Goal: Information Seeking & Learning: Learn about a topic

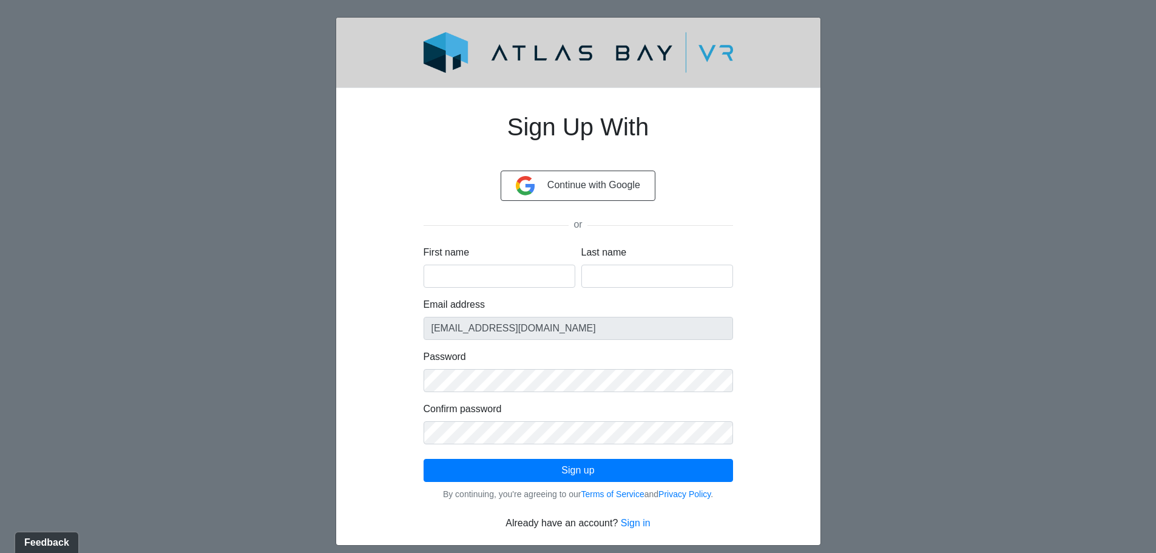
click at [497, 263] on div "First name" at bounding box center [500, 266] width 158 height 42
click at [501, 279] on input "First name" at bounding box center [500, 276] width 152 height 23
type input "Joanna"
type input "Wiese"
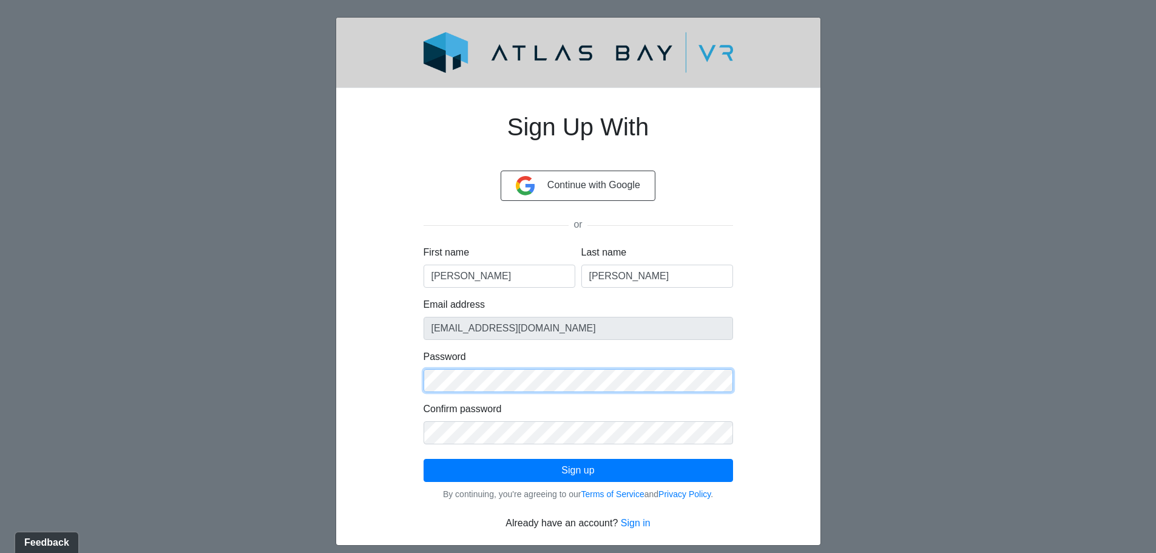
click at [419, 380] on div "Sign Up With Continue with Google or First name Joanna Last name Wiese Email ad…" at bounding box center [578, 314] width 368 height 433
click button "Sign up" at bounding box center [578, 470] width 309 height 23
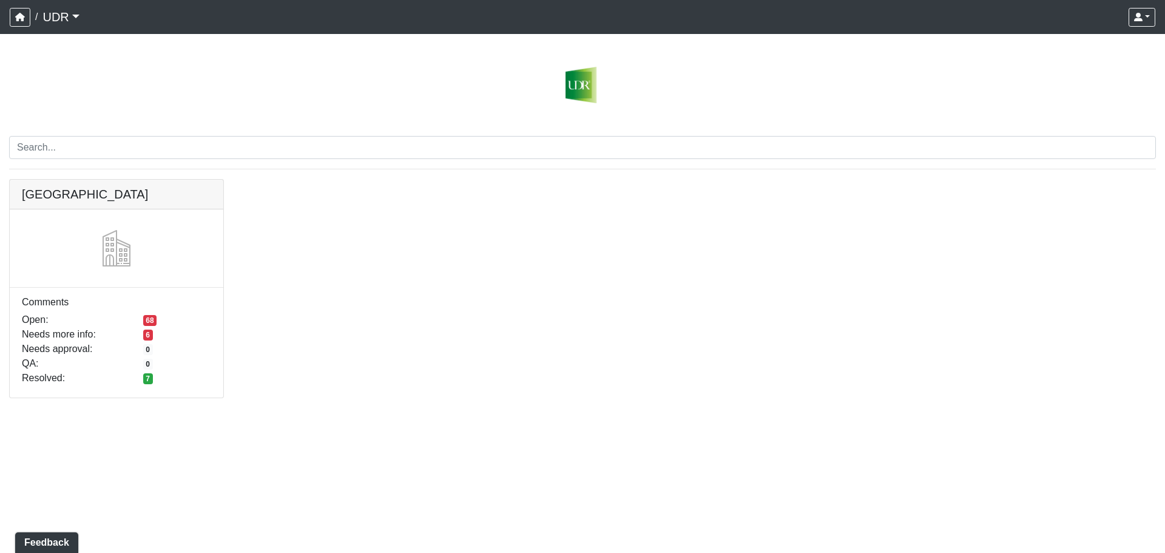
click at [58, 21] on link "UDR" at bounding box center [60, 17] width 36 height 24
click at [37, 180] on link at bounding box center [117, 180] width 214 height 0
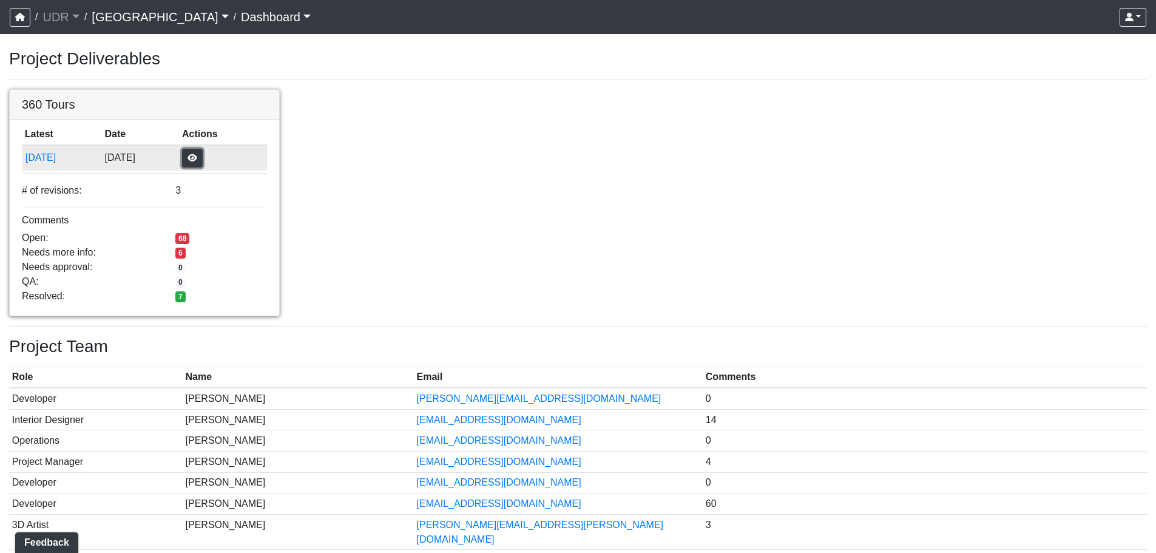
click at [203, 158] on button "button" at bounding box center [192, 158] width 21 height 19
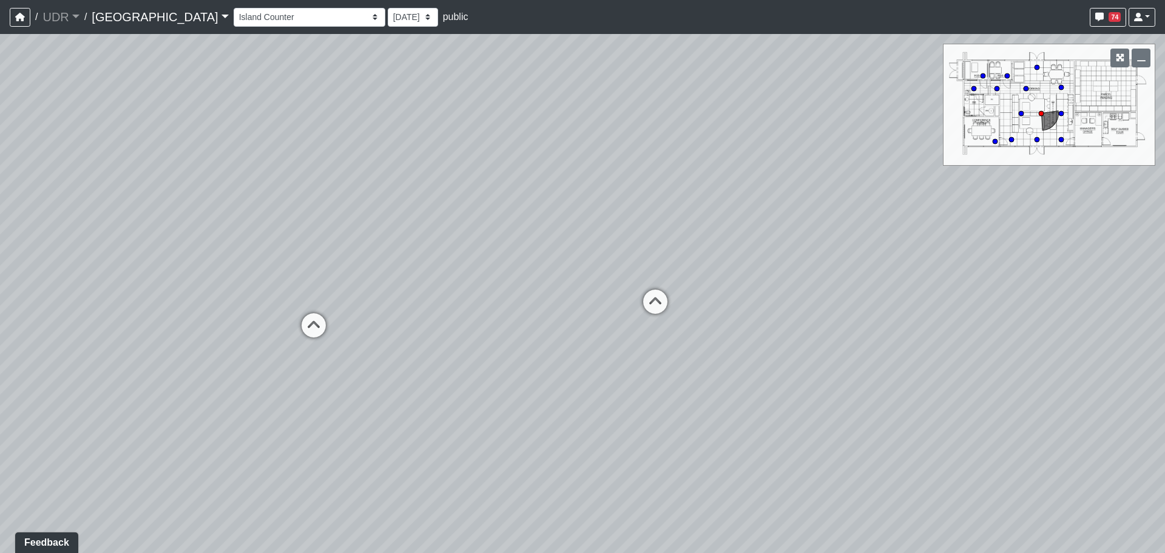
drag, startPoint x: 797, startPoint y: 299, endPoint x: 429, endPoint y: 296, distance: 368.3
click at [429, 296] on div "Loading... Conference Entry Loading... Coworking Entry Loading... Manager's Off…" at bounding box center [582, 293] width 1165 height 519
drag, startPoint x: 833, startPoint y: 300, endPoint x: 92, endPoint y: 344, distance: 742.2
click at [22, 356] on div "Loading... Conference Entry Loading... Coworking Entry Loading... Manager's Off…" at bounding box center [582, 293] width 1165 height 519
drag, startPoint x: 816, startPoint y: 365, endPoint x: 220, endPoint y: 331, distance: 597.4
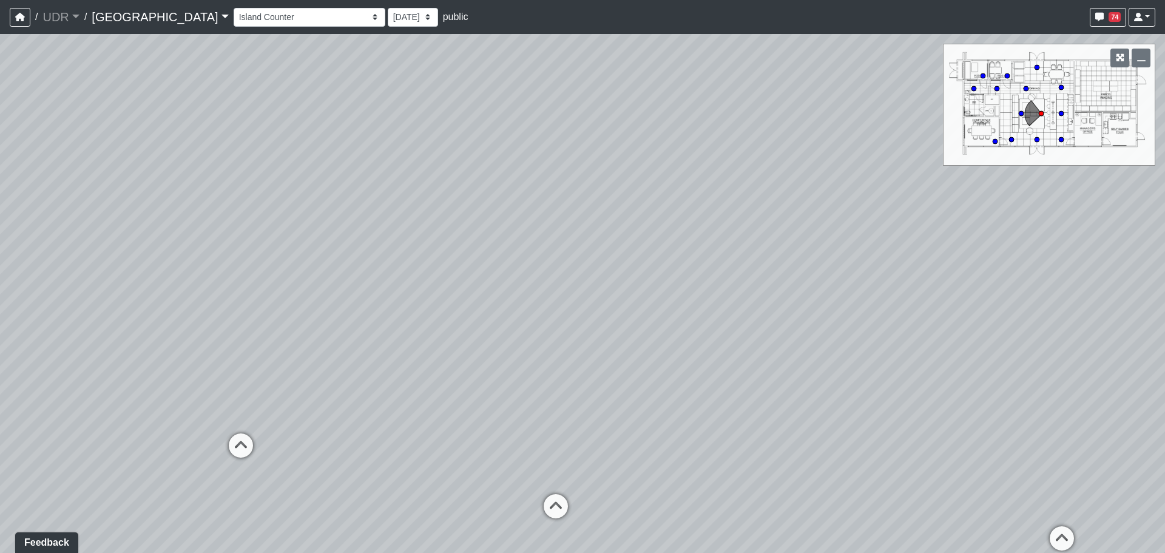
click at [220, 331] on div "Loading... Conference Entry Loading... Coworking Entry Loading... Manager's Off…" at bounding box center [582, 293] width 1165 height 519
drag, startPoint x: 893, startPoint y: 356, endPoint x: 590, endPoint y: 329, distance: 304.5
click at [590, 329] on div "Loading... Conference Entry Loading... Coworking Entry Loading... Manager's Off…" at bounding box center [582, 293] width 1165 height 519
click at [1062, 140] on circle at bounding box center [1061, 139] width 5 height 5
drag, startPoint x: 819, startPoint y: 373, endPoint x: 519, endPoint y: 411, distance: 301.6
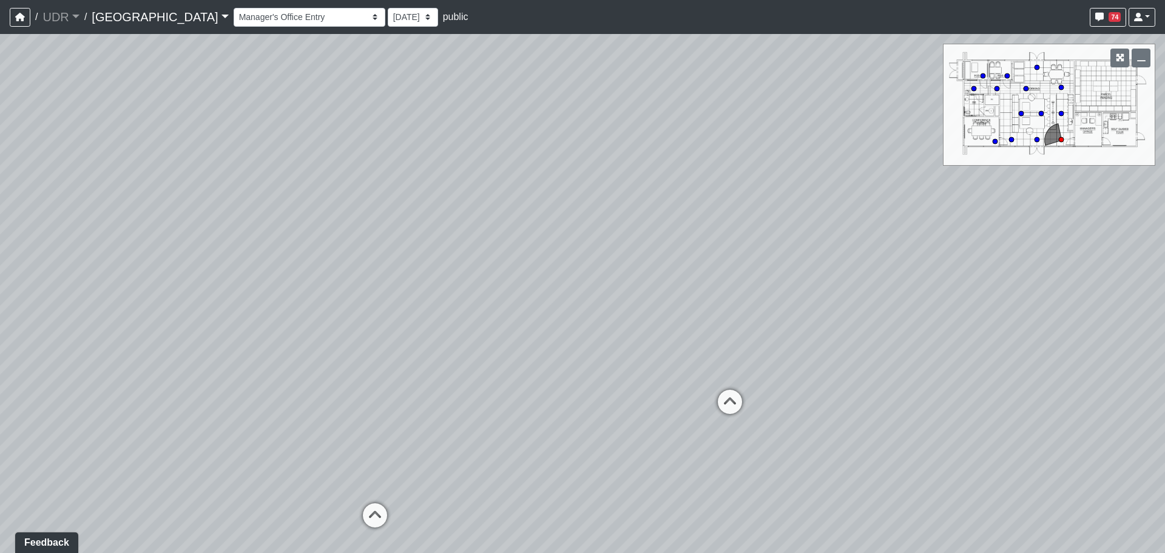
click at [519, 411] on div "Loading... Conference Entry Loading... Coworking Entry Loading... Manager's Off…" at bounding box center [582, 293] width 1165 height 519
click at [1122, 58] on icon "button" at bounding box center [1120, 57] width 8 height 8
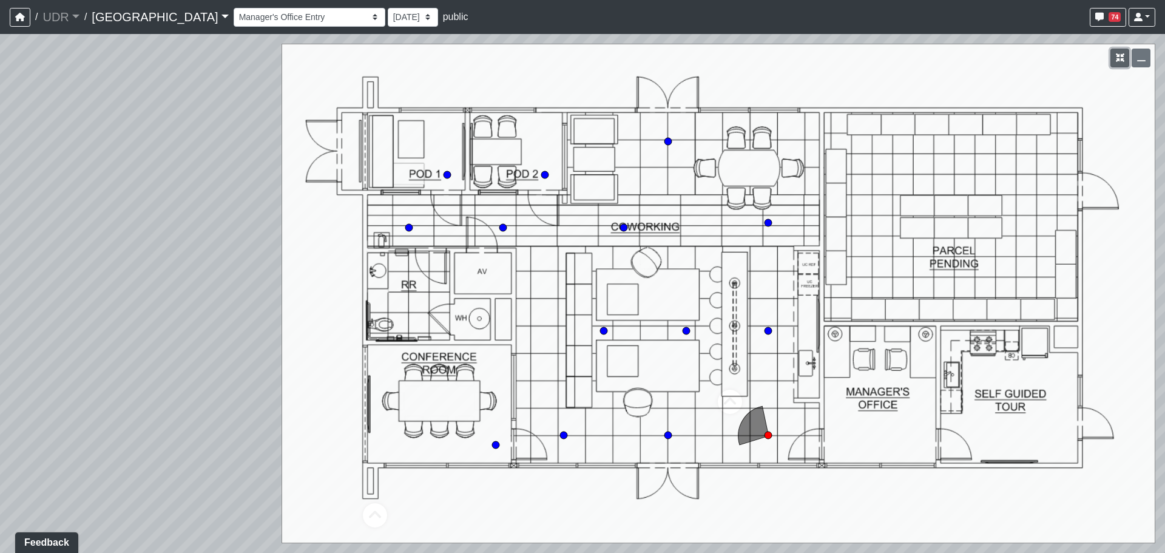
click at [1117, 61] on icon "button" at bounding box center [1120, 57] width 8 height 8
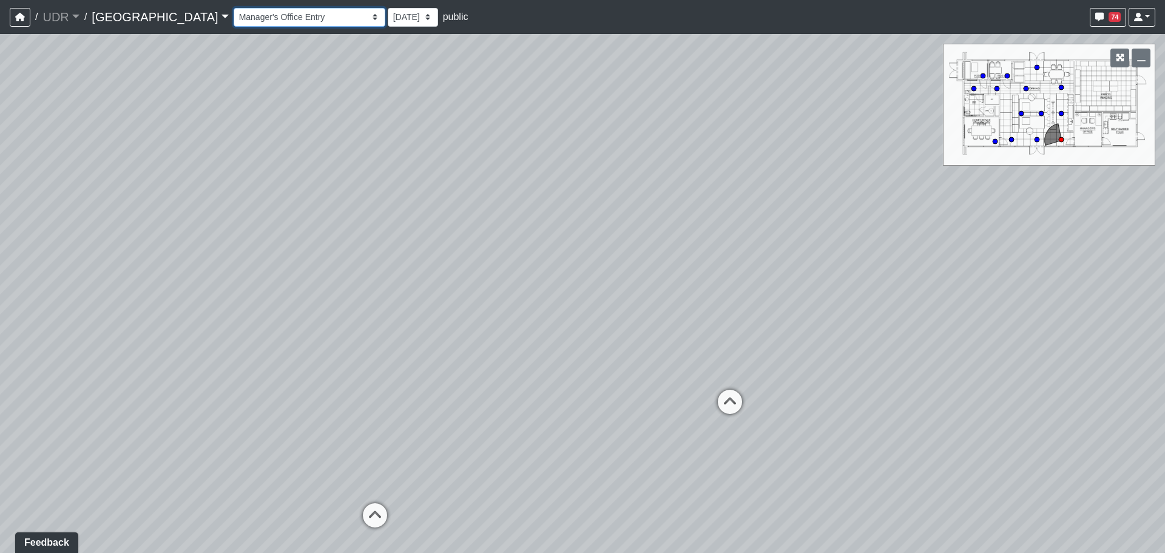
click at [283, 16] on select "Entry 1 Entry 2 Entry 3 Fireplace Seating 1 Fireplace Seating 2 Island Counter …" at bounding box center [310, 17] width 152 height 19
click at [234, 8] on select "Entry 1 Entry 2 Entry 3 Fireplace Seating 1 Fireplace Seating 2 Island Counter …" at bounding box center [310, 17] width 152 height 19
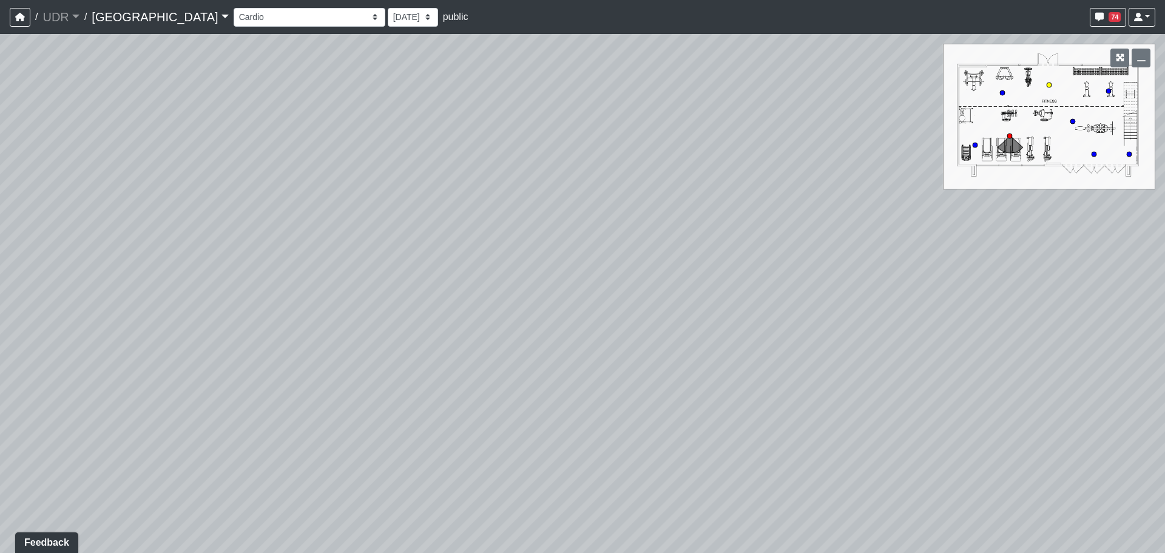
click at [1050, 84] on circle at bounding box center [1049, 85] width 5 height 5
drag, startPoint x: 720, startPoint y: 350, endPoint x: 444, endPoint y: 337, distance: 275.8
click at [444, 337] on div "Loading... Conference Entry Loading... Coworking Entry Loading... Manager's Off…" at bounding box center [582, 293] width 1165 height 519
drag, startPoint x: 868, startPoint y: 237, endPoint x: 275, endPoint y: 245, distance: 593.5
click at [275, 245] on div "Loading... Conference Entry Loading... Coworking Entry Loading... Manager's Off…" at bounding box center [582, 293] width 1165 height 519
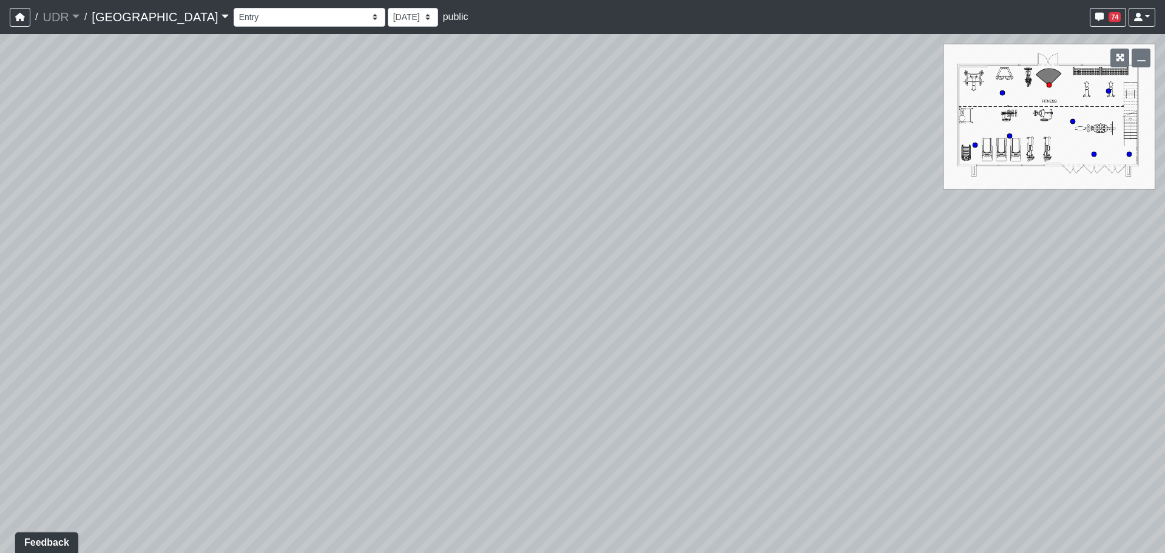
drag, startPoint x: 908, startPoint y: 252, endPoint x: 195, endPoint y: 285, distance: 713.1
click at [195, 285] on div "Loading... Conference Entry Loading... Coworking Entry Loading... Manager's Off…" at bounding box center [582, 293] width 1165 height 519
drag, startPoint x: 953, startPoint y: 280, endPoint x: 266, endPoint y: 280, distance: 687.5
click at [266, 280] on div "Loading... Conference Entry Loading... Coworking Entry Loading... Manager's Off…" at bounding box center [582, 293] width 1165 height 519
drag, startPoint x: 1052, startPoint y: 277, endPoint x: 863, endPoint y: 277, distance: 189.3
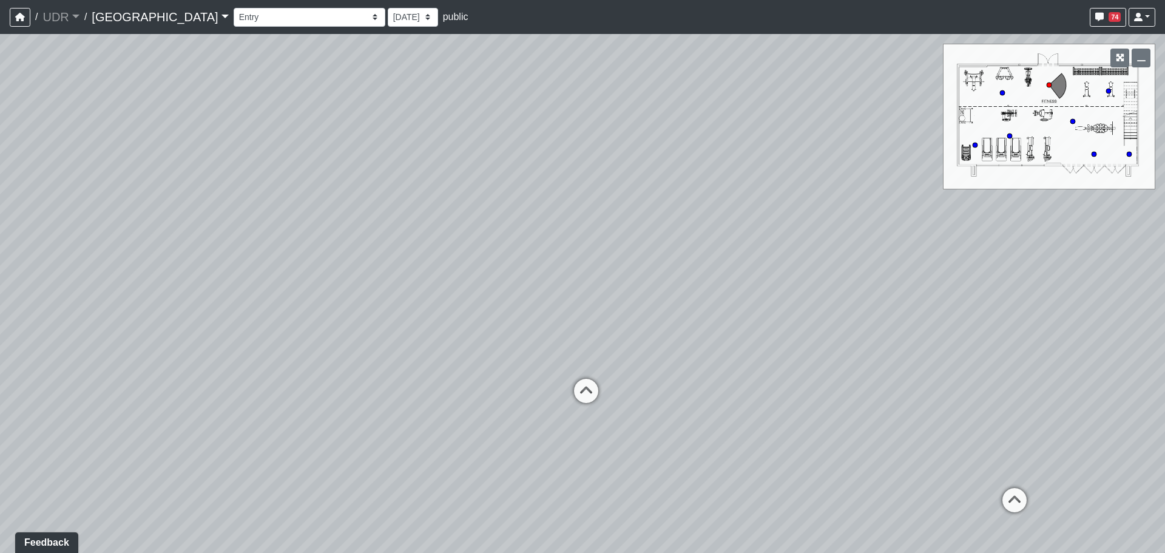
click at [863, 277] on div "Loading... Conference Entry Loading... Coworking Entry Loading... Manager's Off…" at bounding box center [582, 293] width 1165 height 519
click at [1046, 448] on div "Loading... Conference Entry Loading... Coworking Entry Loading... Manager's Off…" at bounding box center [582, 293] width 1165 height 519
click at [994, 495] on icon at bounding box center [995, 500] width 36 height 36
drag, startPoint x: 761, startPoint y: 374, endPoint x: 376, endPoint y: 320, distance: 388.6
click at [376, 320] on div "Loading... Conference Entry Loading... Coworking Entry Loading... Manager's Off…" at bounding box center [582, 293] width 1165 height 519
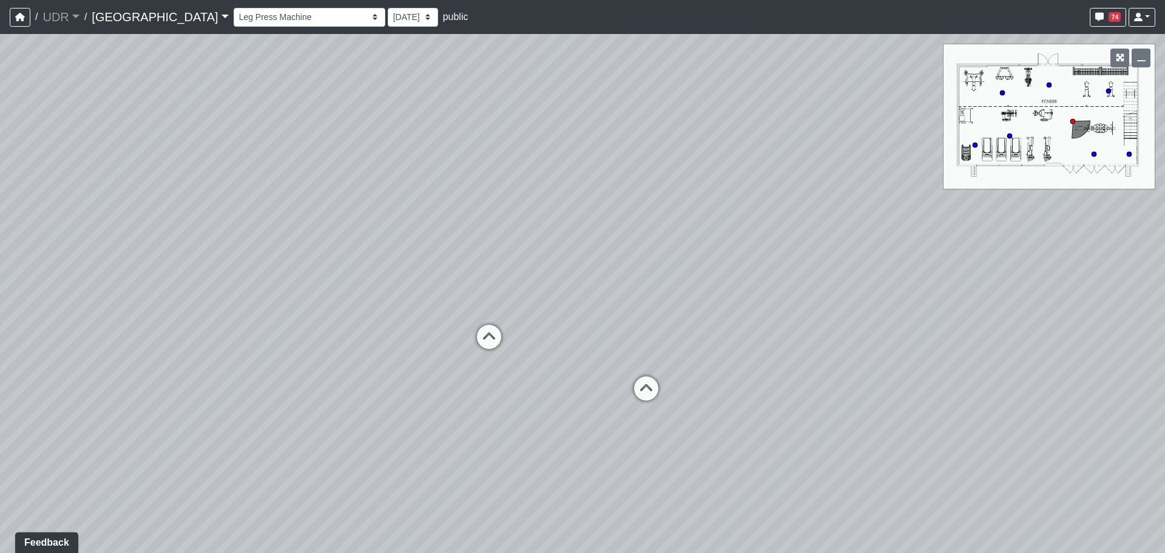
click at [996, 96] on div "Loading... Conference Entry Loading... Coworking Entry Loading... Manager's Off…" at bounding box center [582, 293] width 1165 height 519
click at [1004, 92] on circle at bounding box center [1002, 92] width 5 height 5
drag, startPoint x: 746, startPoint y: 350, endPoint x: 808, endPoint y: 334, distance: 63.1
click at [1086, 348] on div "Loading... Conference Entry Loading... Coworking Entry Loading... Manager's Off…" at bounding box center [582, 293] width 1165 height 519
drag, startPoint x: 475, startPoint y: 331, endPoint x: 841, endPoint y: 329, distance: 366.5
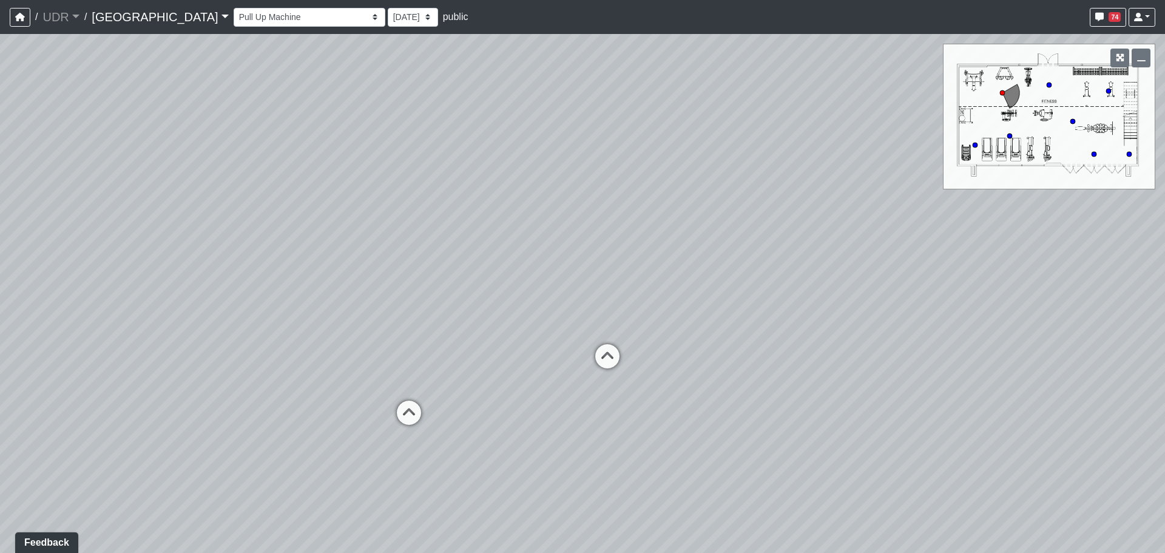
click at [841, 329] on div "Loading... Conference Entry Loading... Coworking Entry Loading... Manager's Off…" at bounding box center [582, 293] width 1165 height 519
click at [1127, 155] on div "NON-CURRENT REVISION Loading... Conference Entry Loading... Coworking Entry Loa…" at bounding box center [582, 293] width 1165 height 519
click at [1131, 154] on circle at bounding box center [1129, 154] width 5 height 5
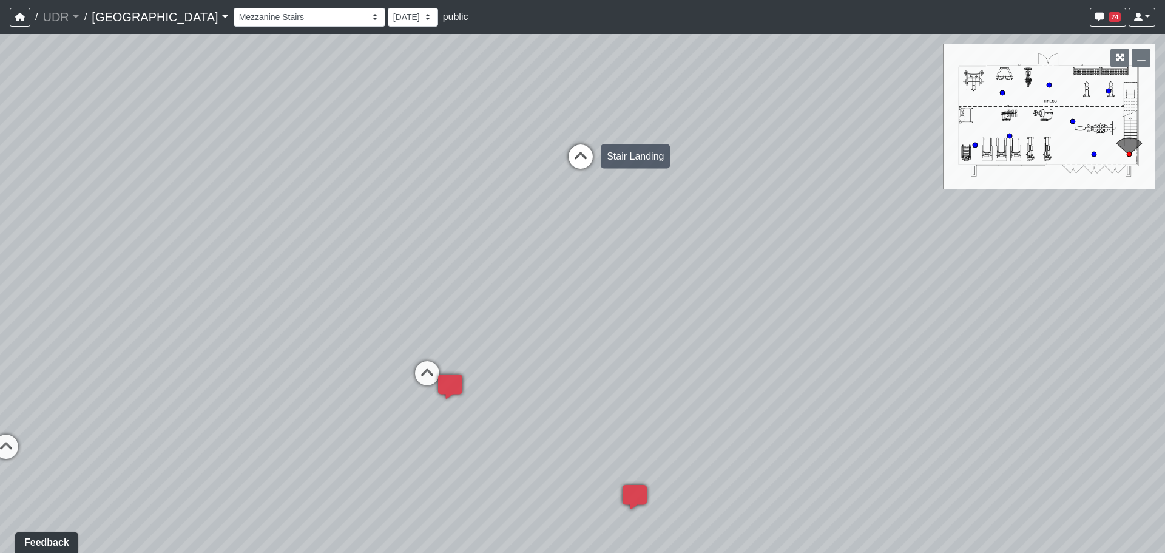
click at [589, 151] on icon at bounding box center [580, 162] width 36 height 36
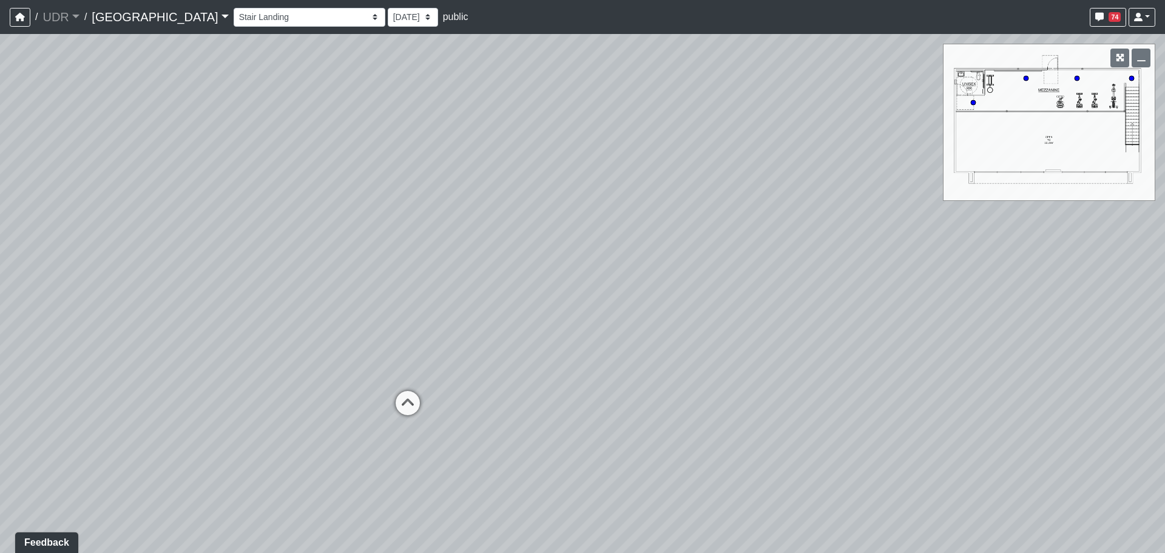
drag, startPoint x: 854, startPoint y: 178, endPoint x: 1234, endPoint y: 134, distance: 383.0
click at [1164, 134] on html "/ UDR UDR Loading... / [GEOGRAPHIC_DATA] Loading... Riverside Riverside Loading…" at bounding box center [582, 276] width 1165 height 553
drag, startPoint x: 691, startPoint y: 277, endPoint x: 944, endPoint y: 296, distance: 254.3
click at [944, 296] on div "Loading... Conference Entry Loading... Coworking Entry Loading... Manager's Off…" at bounding box center [582, 293] width 1165 height 519
drag, startPoint x: 422, startPoint y: 321, endPoint x: 433, endPoint y: 265, distance: 56.8
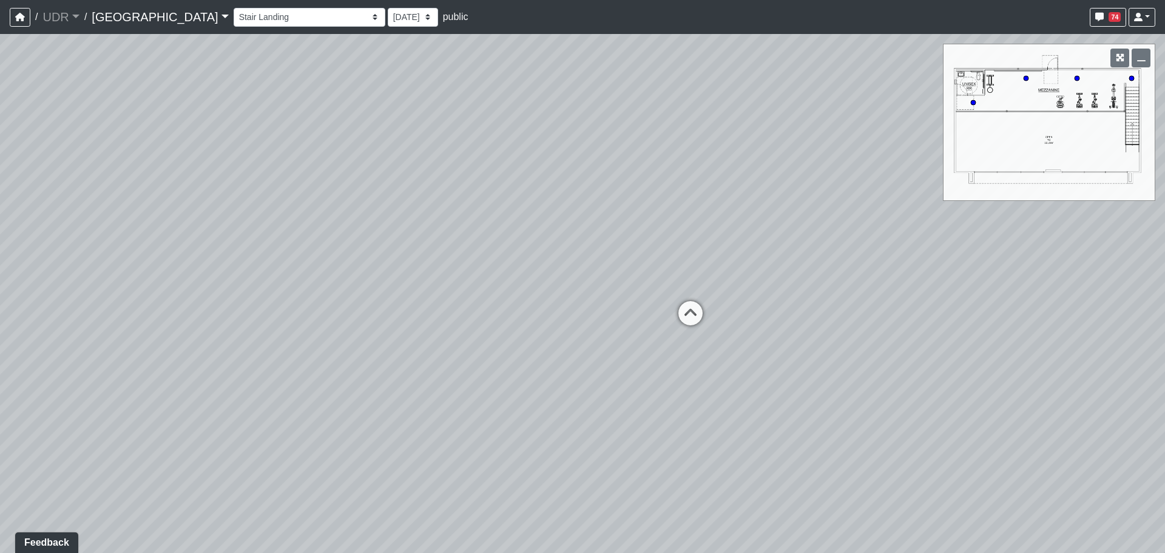
click at [433, 265] on div "Loading... Conference Entry Loading... Coworking Entry Loading... Manager's Off…" at bounding box center [582, 293] width 1165 height 519
click at [283, 19] on select "Entry 1 Entry 2 Entry 3 Fireplace Seating 1 Fireplace Seating 2 Island Counter …" at bounding box center [310, 17] width 152 height 19
click at [234, 8] on select "Entry 1 Entry 2 Entry 3 Fireplace Seating 1 Fireplace Seating 2 Island Counter …" at bounding box center [310, 17] width 152 height 19
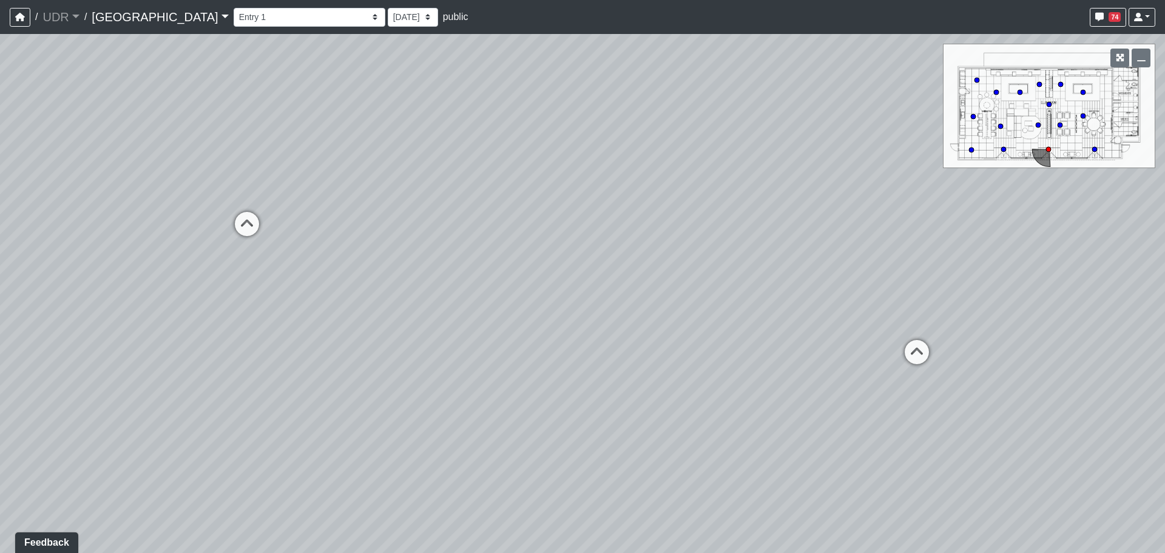
drag, startPoint x: 723, startPoint y: 286, endPoint x: 301, endPoint y: 223, distance: 427.0
click at [301, 223] on div "Loading... Conference Entry Loading... Coworking Entry Loading... Manager's Off…" at bounding box center [582, 293] width 1165 height 519
drag, startPoint x: 942, startPoint y: 266, endPoint x: 639, endPoint y: 262, distance: 303.4
click at [639, 262] on div "Loading... Conference Entry Loading... Coworking Entry Loading... Manager's Off…" at bounding box center [582, 293] width 1165 height 519
drag, startPoint x: 761, startPoint y: 288, endPoint x: 434, endPoint y: 305, distance: 327.5
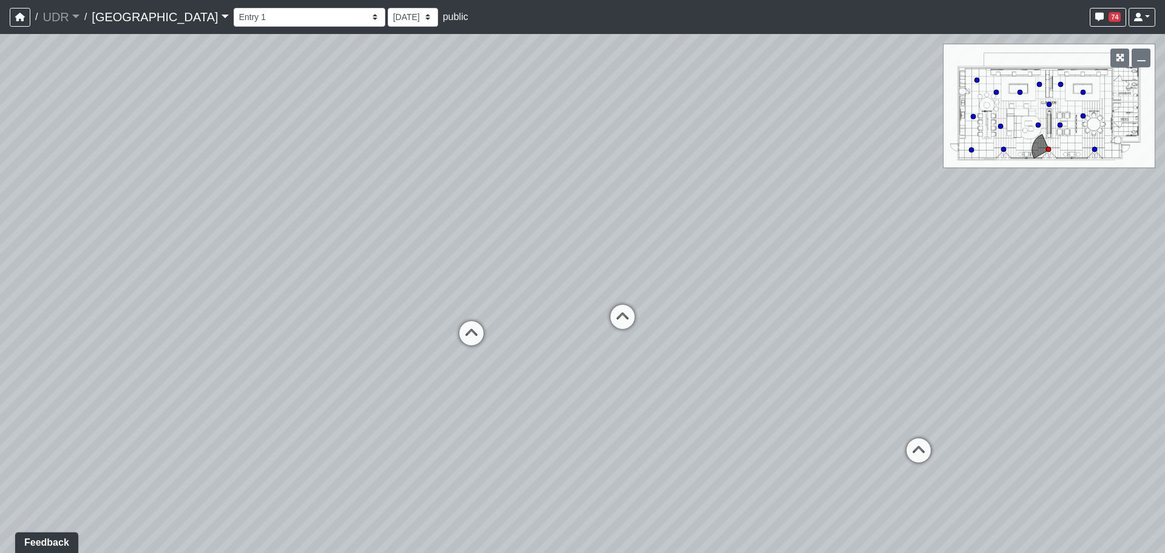
click at [434, 305] on div "Loading... Conference Entry Loading... Coworking Entry Loading... Manager's Off…" at bounding box center [582, 293] width 1165 height 519
click at [627, 323] on icon at bounding box center [622, 323] width 36 height 36
drag, startPoint x: 830, startPoint y: 369, endPoint x: 143, endPoint y: 370, distance: 686.9
click at [143, 370] on div "Loading... Conference Entry Loading... Coworking Entry Loading... Manager's Off…" at bounding box center [582, 293] width 1165 height 519
drag, startPoint x: 941, startPoint y: 362, endPoint x: 712, endPoint y: 364, distance: 228.8
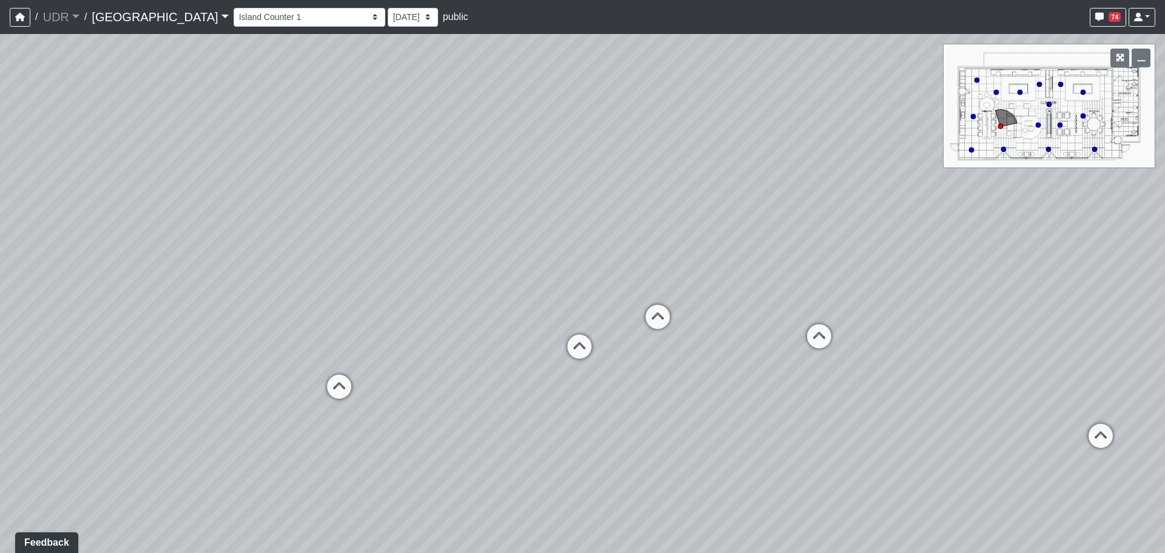
click at [712, 364] on div "Loading... Conference Entry Loading... Coworking Entry Loading... Manager's Off…" at bounding box center [582, 293] width 1165 height 519
drag, startPoint x: 931, startPoint y: 362, endPoint x: 612, endPoint y: 362, distance: 319.2
click at [612, 362] on div "Loading... Conference Entry Loading... Coworking Entry Loading... Manager's Off…" at bounding box center [582, 293] width 1165 height 519
click at [1010, 362] on icon at bounding box center [997, 367] width 36 height 36
drag, startPoint x: 649, startPoint y: 375, endPoint x: 886, endPoint y: 365, distance: 236.8
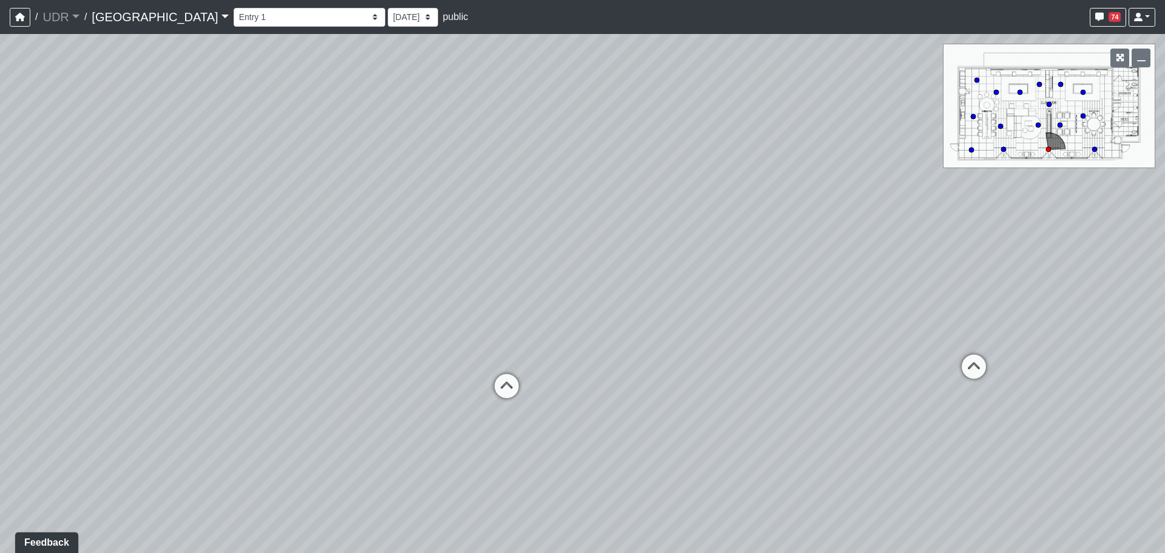
click at [886, 365] on div "Loading... Conference Entry Loading... Coworking Entry Loading... Manager's Off…" at bounding box center [582, 293] width 1165 height 519
click at [972, 360] on icon at bounding box center [974, 372] width 36 height 36
drag, startPoint x: 522, startPoint y: 346, endPoint x: 907, endPoint y: 337, distance: 384.8
click at [907, 337] on div "Loading... Conference Entry Loading... Coworking Entry Loading... Manager's Off…" at bounding box center [582, 293] width 1165 height 519
drag, startPoint x: 387, startPoint y: 360, endPoint x: 916, endPoint y: 360, distance: 529.1
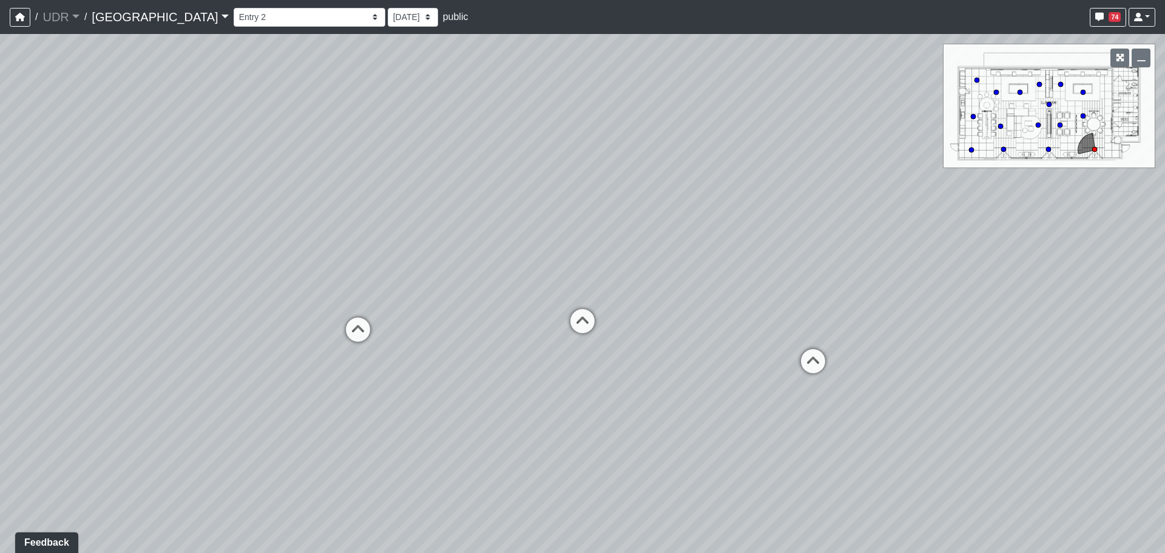
click at [916, 360] on div "Loading... Conference Entry Loading... Coworking Entry Loading... Manager's Off…" at bounding box center [582, 293] width 1165 height 519
click at [374, 332] on icon at bounding box center [370, 334] width 36 height 36
select select "cVS782EKL8prUrcPF7rBkR"
drag, startPoint x: 410, startPoint y: 315, endPoint x: 1113, endPoint y: 336, distance: 704.2
click at [1113, 336] on div "Loading... Conference Entry Loading... Coworking Entry Loading... Manager's Off…" at bounding box center [582, 293] width 1165 height 519
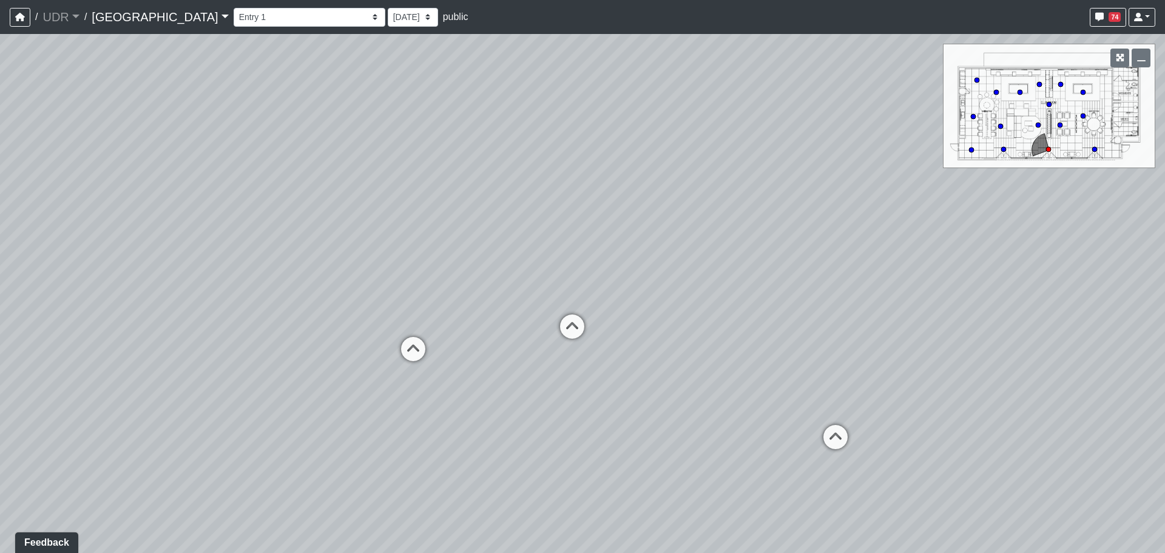
drag, startPoint x: 1120, startPoint y: 281, endPoint x: 475, endPoint y: 289, distance: 645.1
click at [475, 289] on div "Loading... Conference Entry Loading... Coworking Entry Loading... Manager's Off…" at bounding box center [582, 293] width 1165 height 519
